Goal: Find specific page/section: Find specific page/section

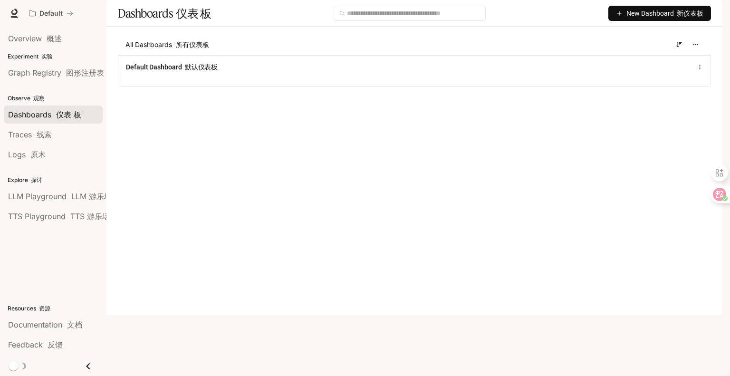
click at [53, 58] on p "Experiment 实验" at bounding box center [53, 56] width 107 height 9
click at [50, 140] on link "Traces 线索" at bounding box center [53, 135] width 99 height 18
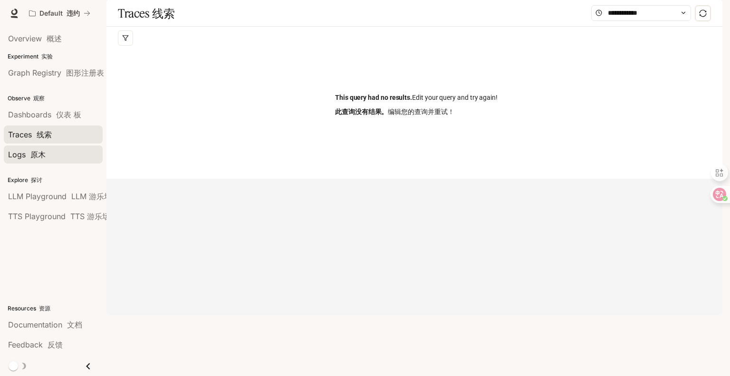
click at [49, 149] on div "Logs 原木" at bounding box center [53, 154] width 90 height 11
